Goal: Navigation & Orientation: Go to known website

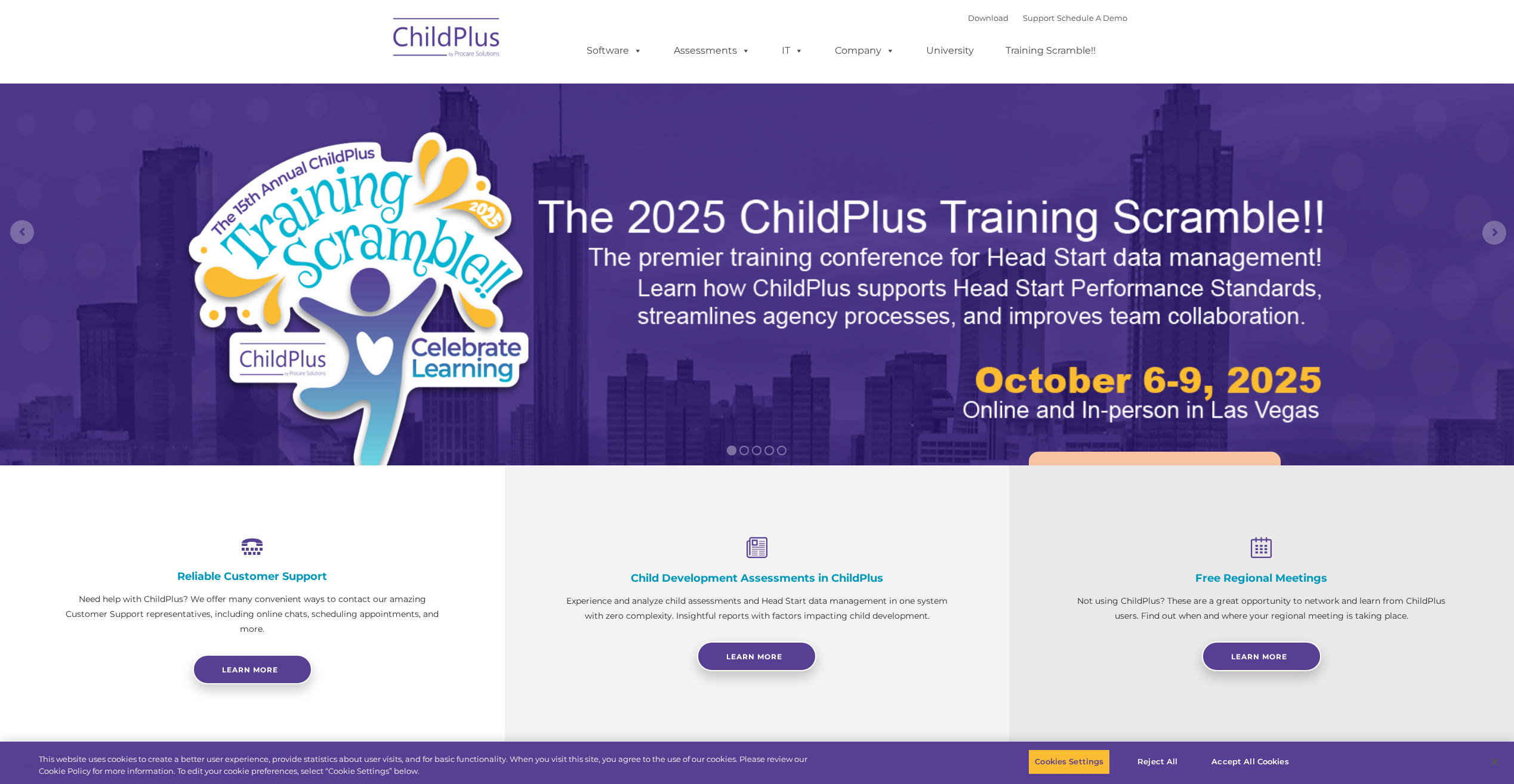
select select "MEDIUM"
click at [481, 42] on img at bounding box center [447, 40] width 119 height 60
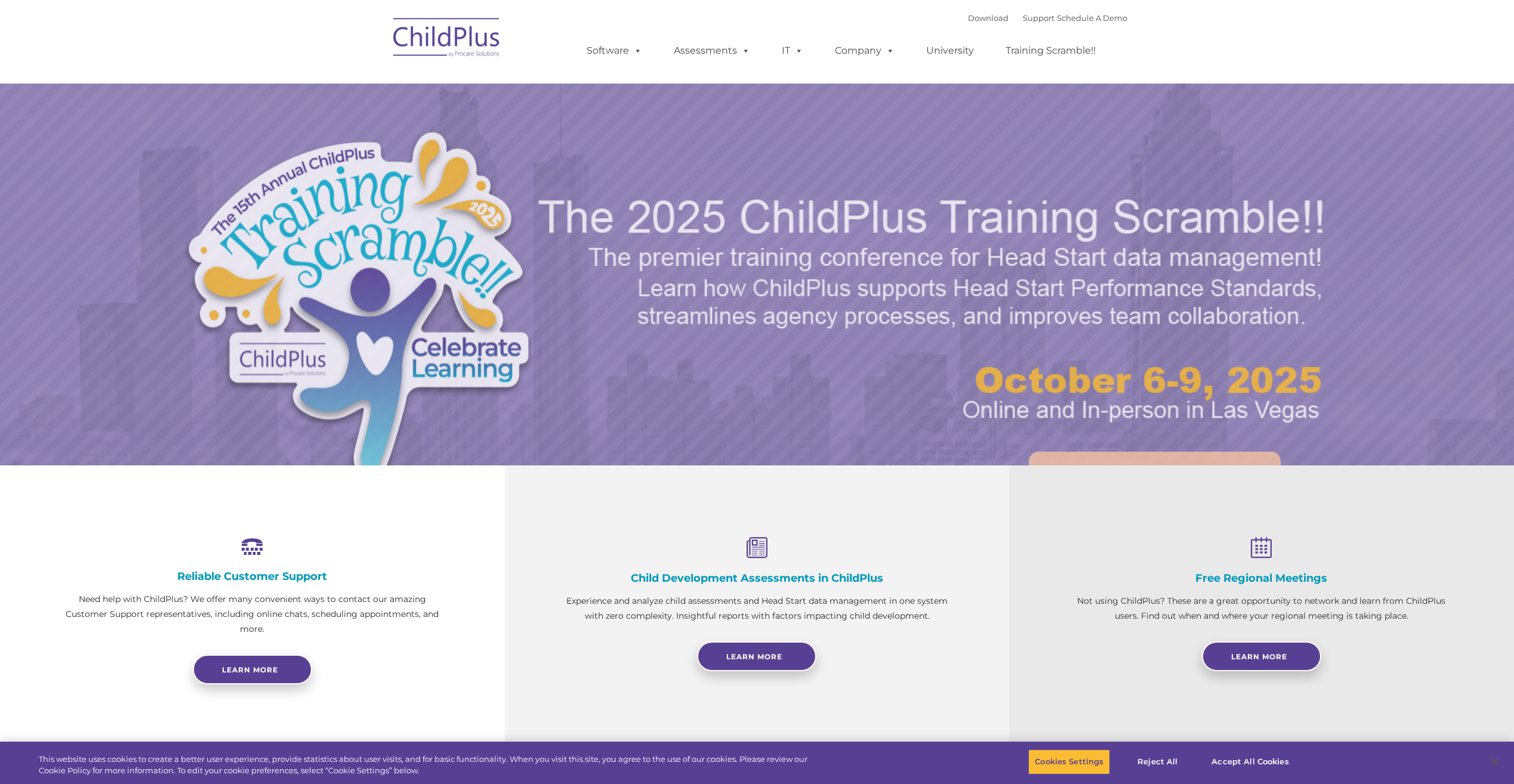
select select "MEDIUM"
